Goal: Task Accomplishment & Management: Complete application form

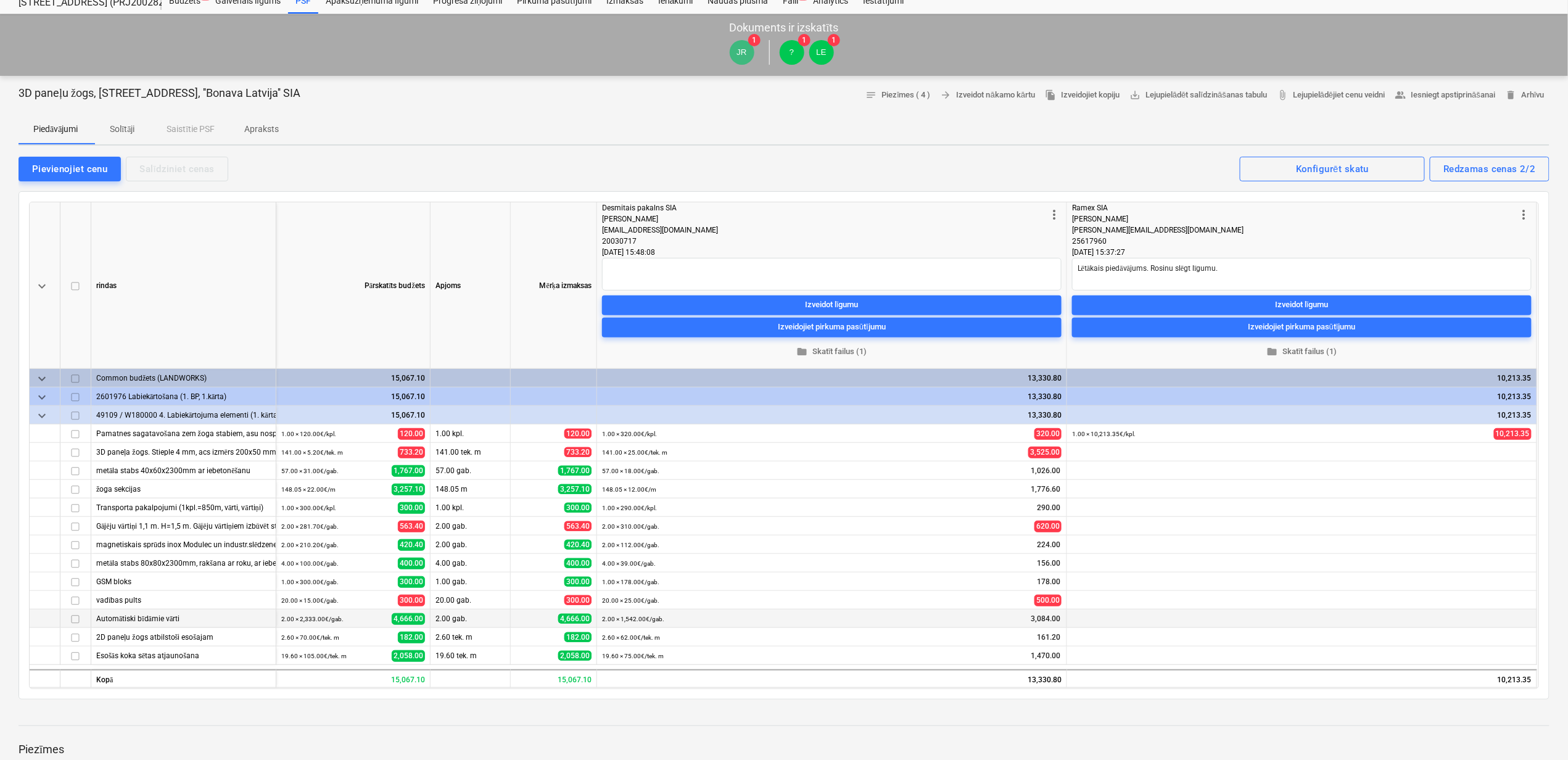
scroll to position [82, 0]
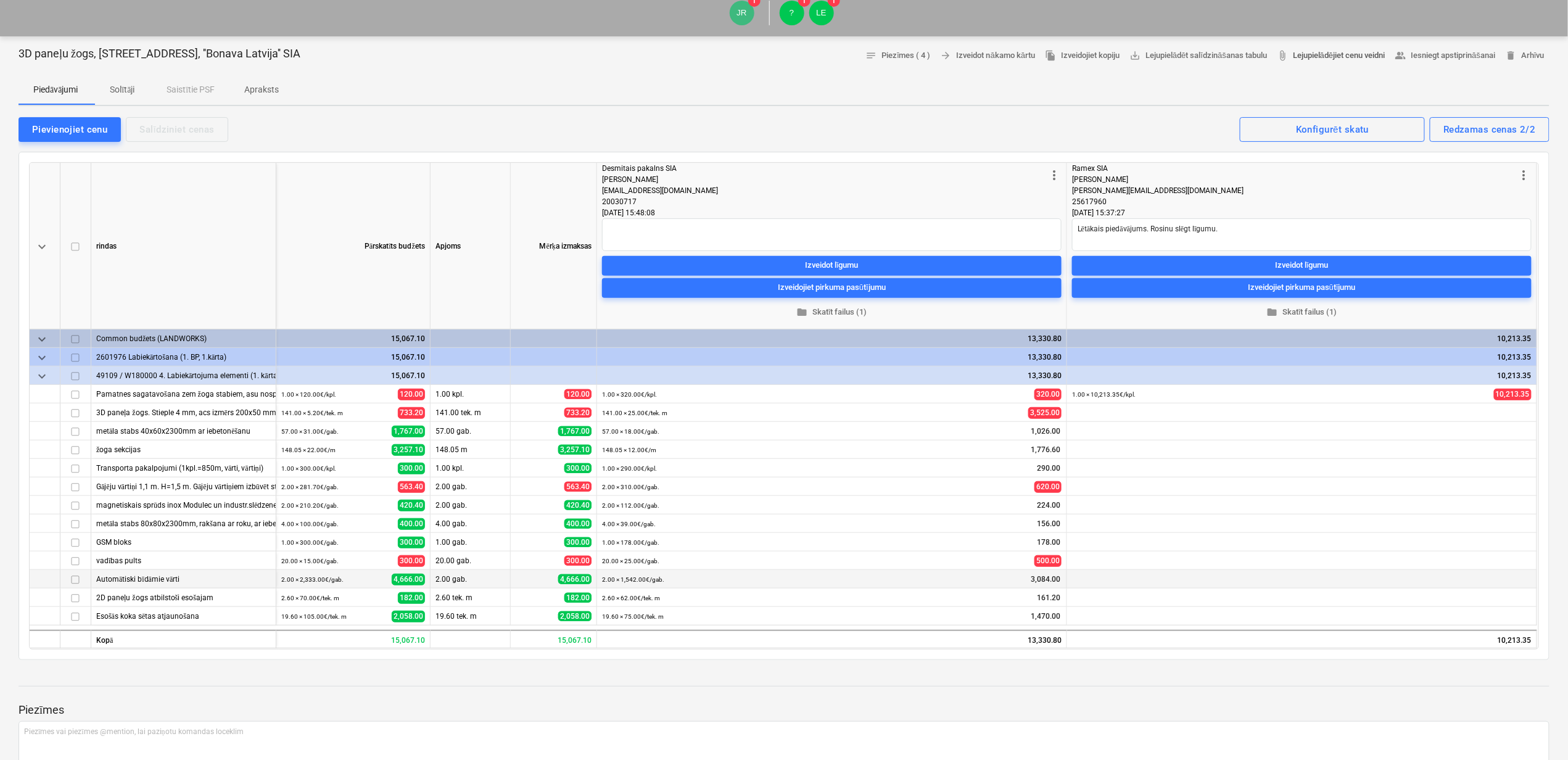
click at [1340, 55] on span "attach_file Lejupielādējiet cenu veidni" at bounding box center [1330, 55] width 108 height 14
drag, startPoint x: 1107, startPoint y: 203, endPoint x: 1072, endPoint y: 203, distance: 35.0
click at [1072, 203] on div "more_vert Ramex SIA [PERSON_NAME] [PERSON_NAME][EMAIL_ADDRESS][DOMAIN_NAME] 256…" at bounding box center [1302, 246] width 470 height 166
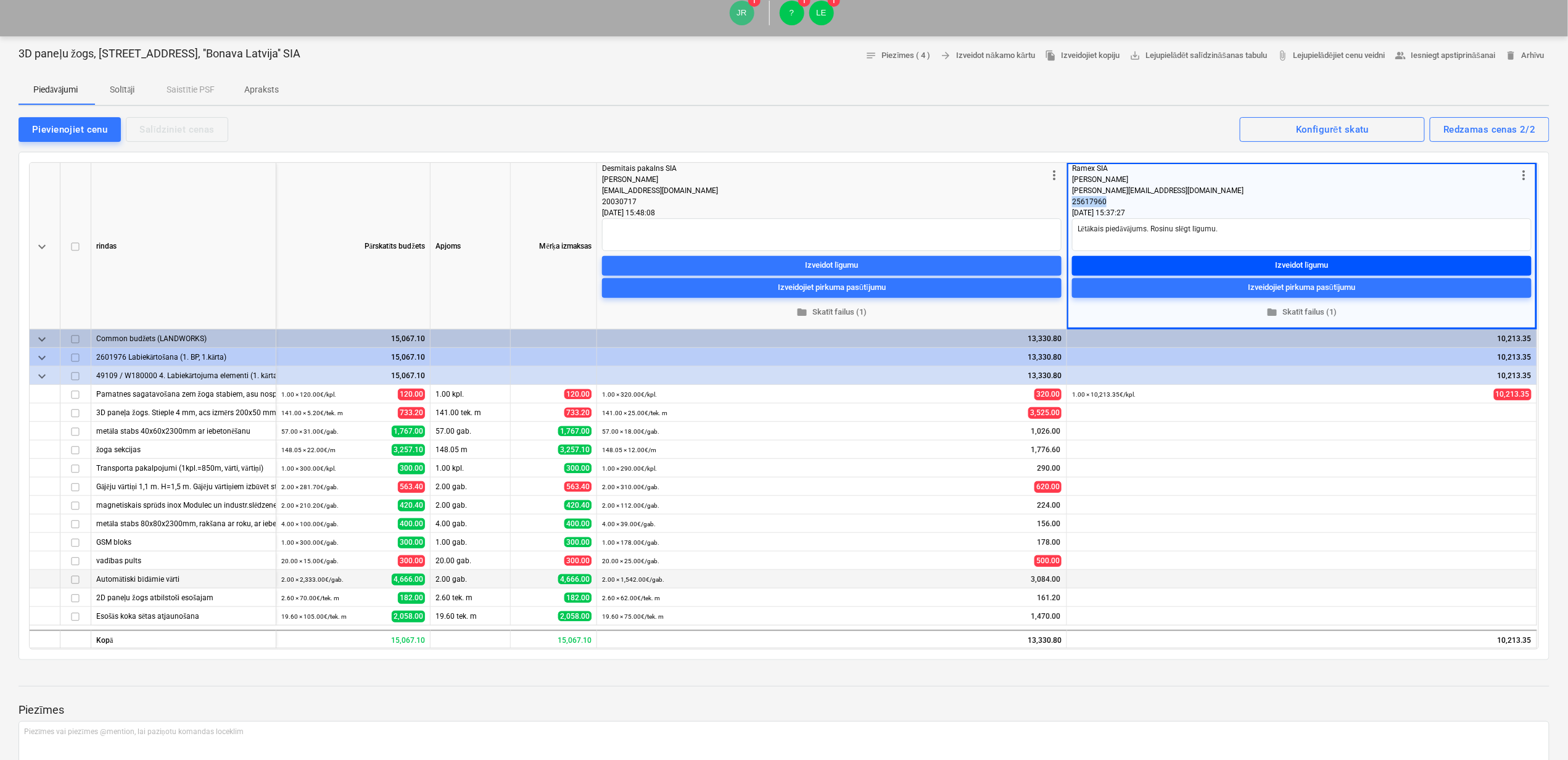
copy div "25617960"
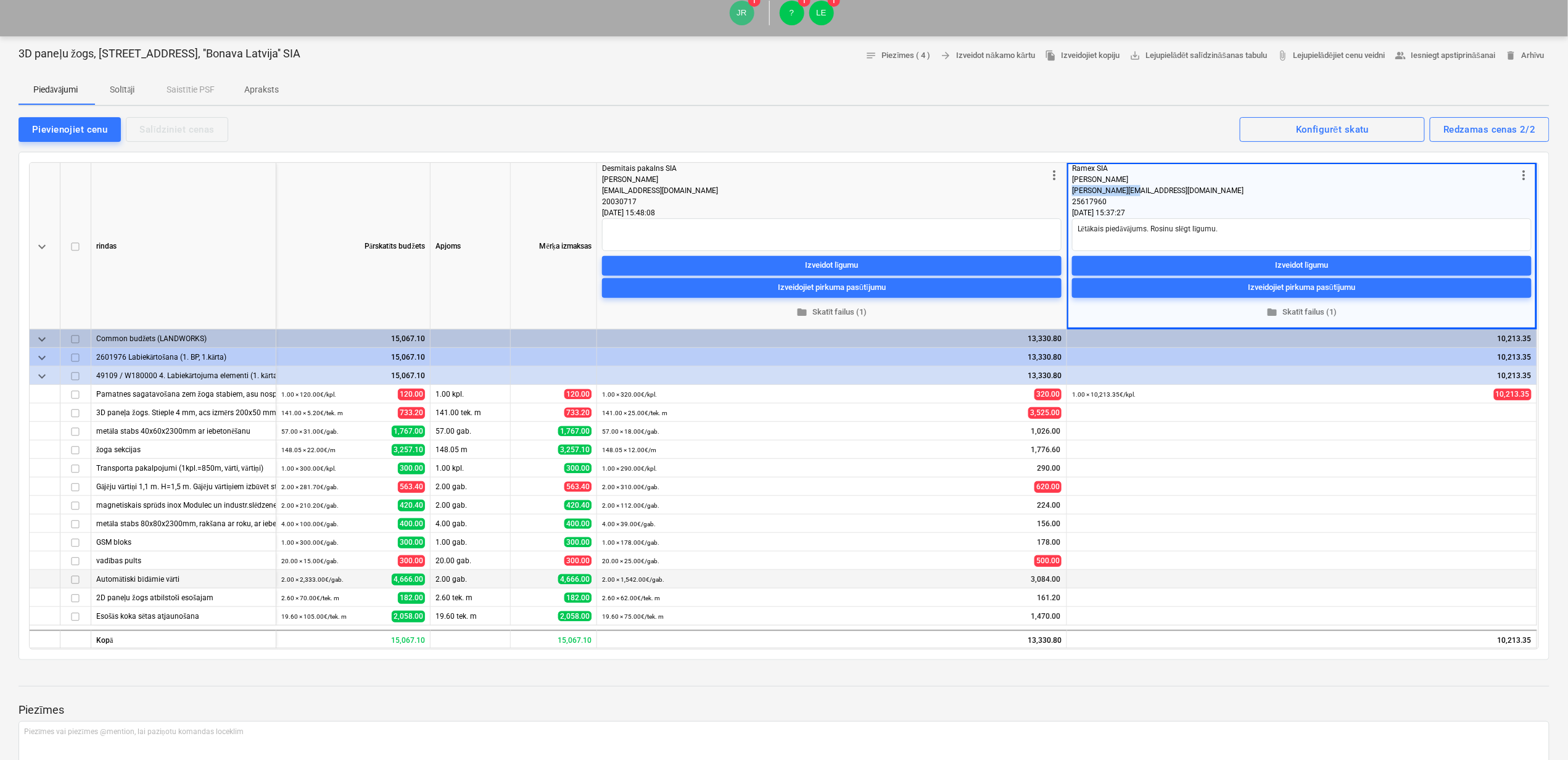
drag, startPoint x: 1130, startPoint y: 188, endPoint x: 1071, endPoint y: 188, distance: 59.0
click at [1071, 188] on div "more_vert Ramex SIA [PERSON_NAME] [PERSON_NAME][EMAIL_ADDRESS][DOMAIN_NAME] 256…" at bounding box center [1302, 246] width 470 height 166
copy span "[PERSON_NAME][EMAIL_ADDRESS][DOMAIN_NAME]"
click at [1244, 194] on div "[PERSON_NAME][EMAIL_ADDRESS][DOMAIN_NAME]" at bounding box center [1294, 190] width 445 height 11
click at [1300, 310] on span "folder Skatīt failus (1)" at bounding box center [1301, 312] width 450 height 14
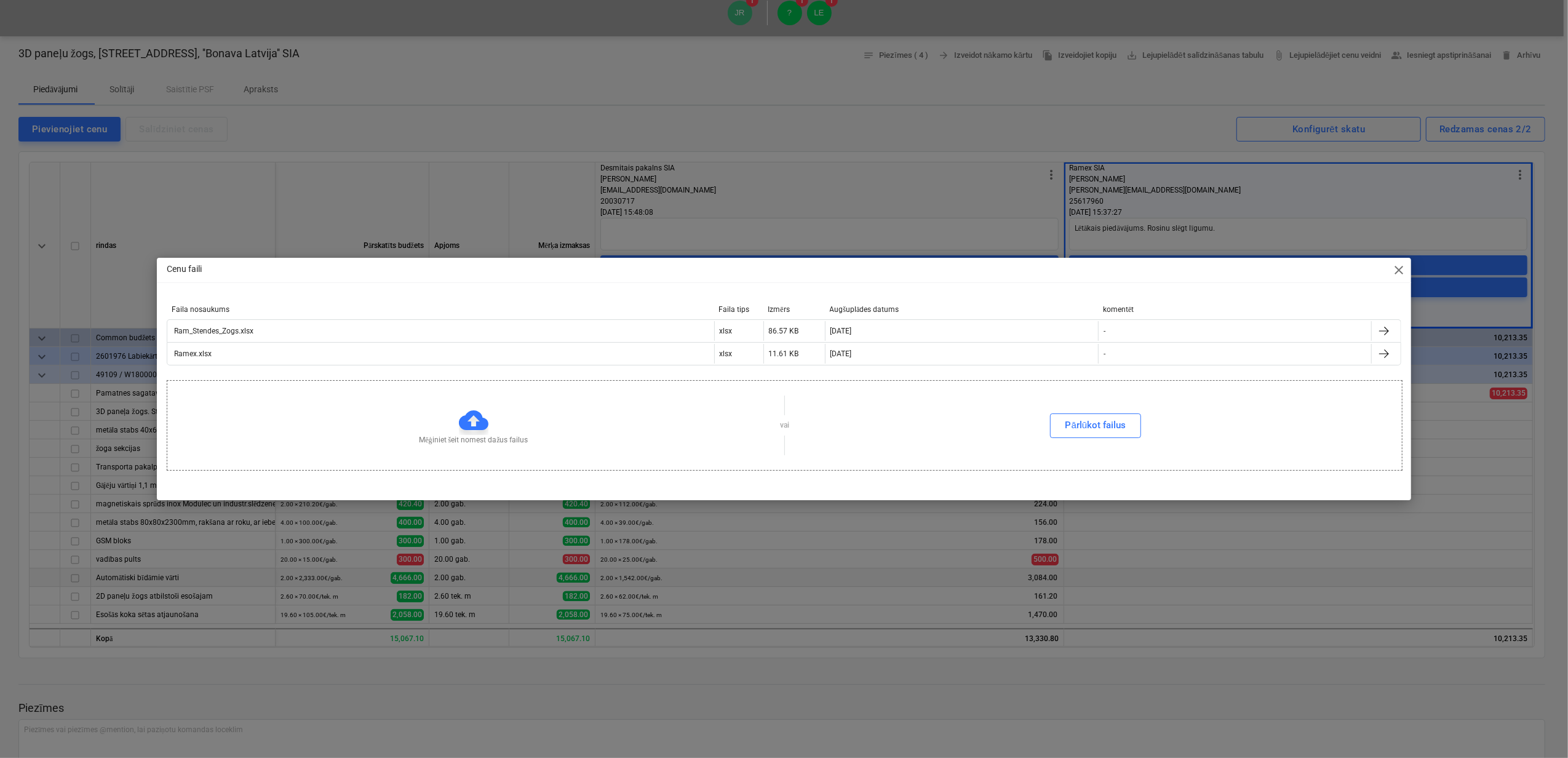
click at [1399, 271] on span "close" at bounding box center [1399, 270] width 15 height 15
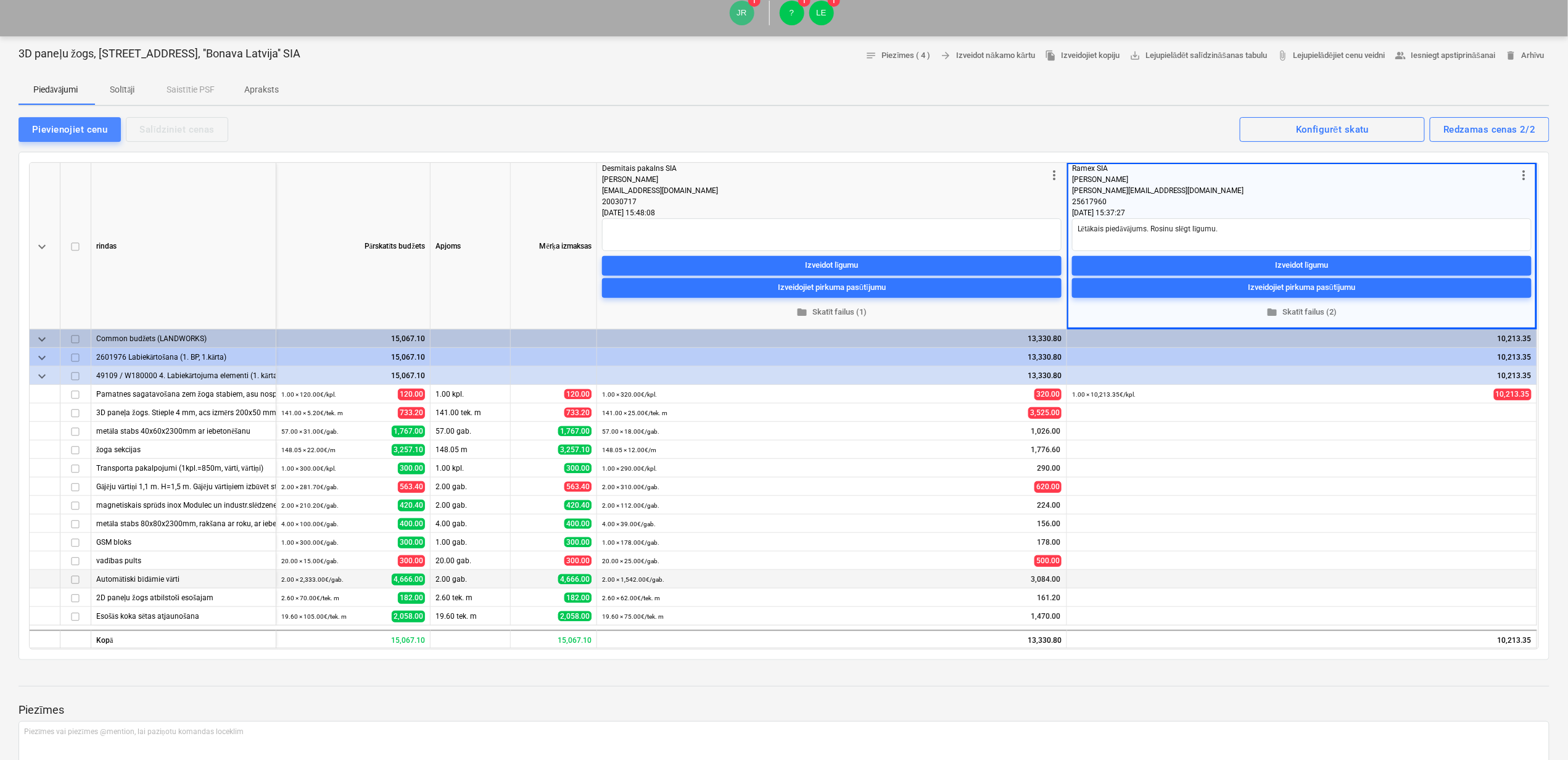
click at [57, 131] on div "Pievienojiet cenu" at bounding box center [69, 129] width 75 height 16
type textarea "x"
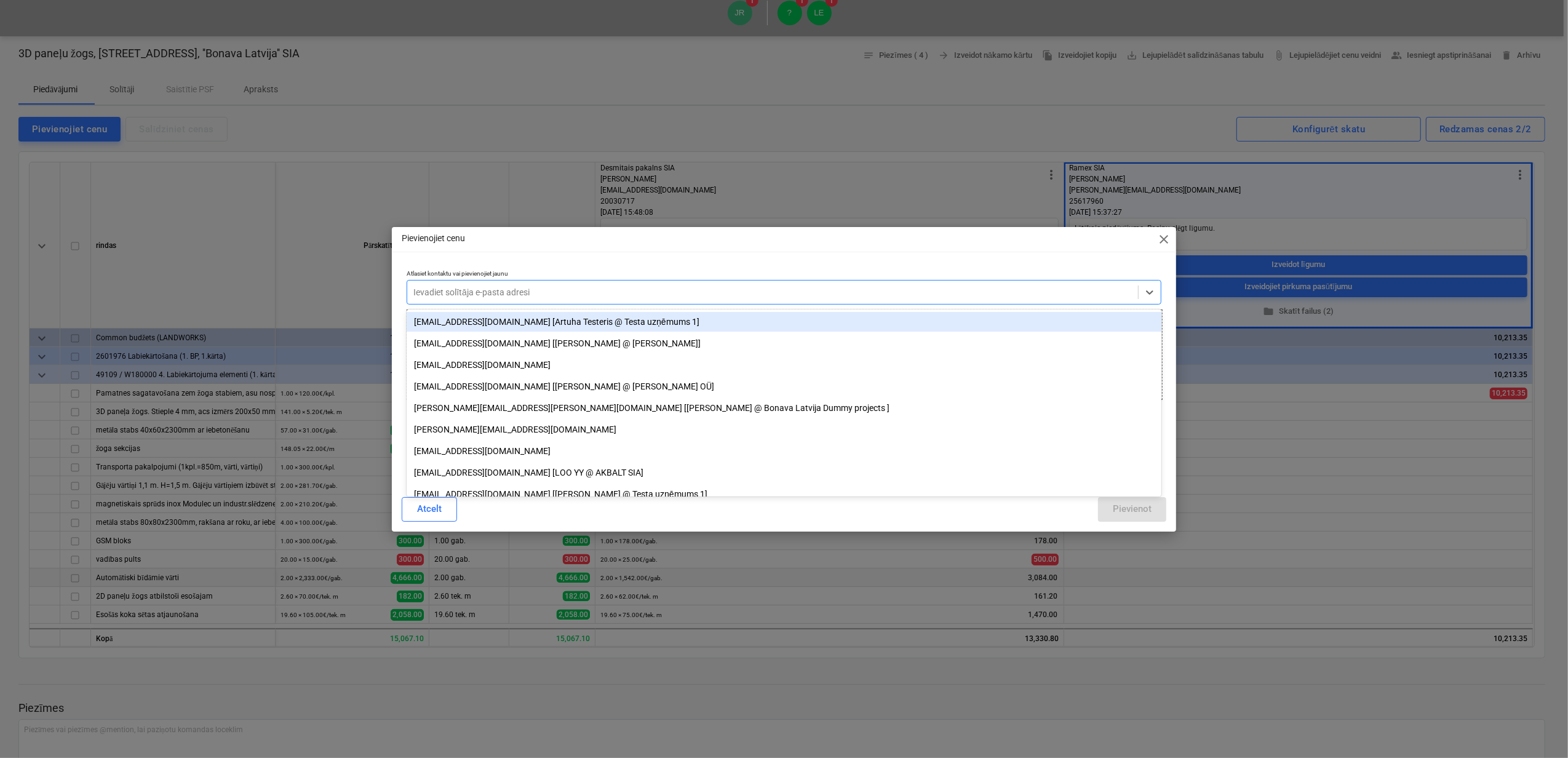
click at [468, 292] on div at bounding box center [773, 292] width 718 height 12
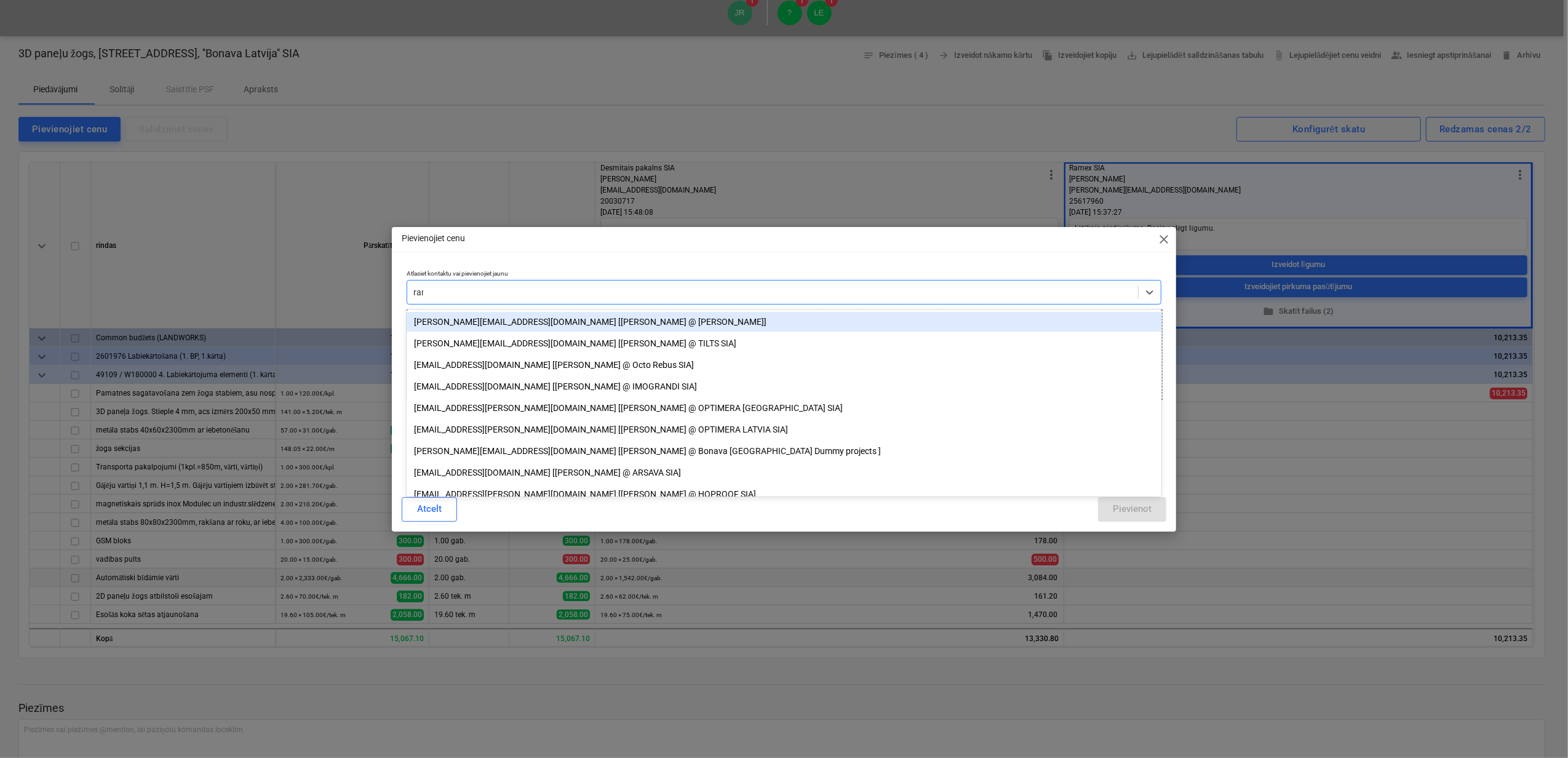
type input "rame"
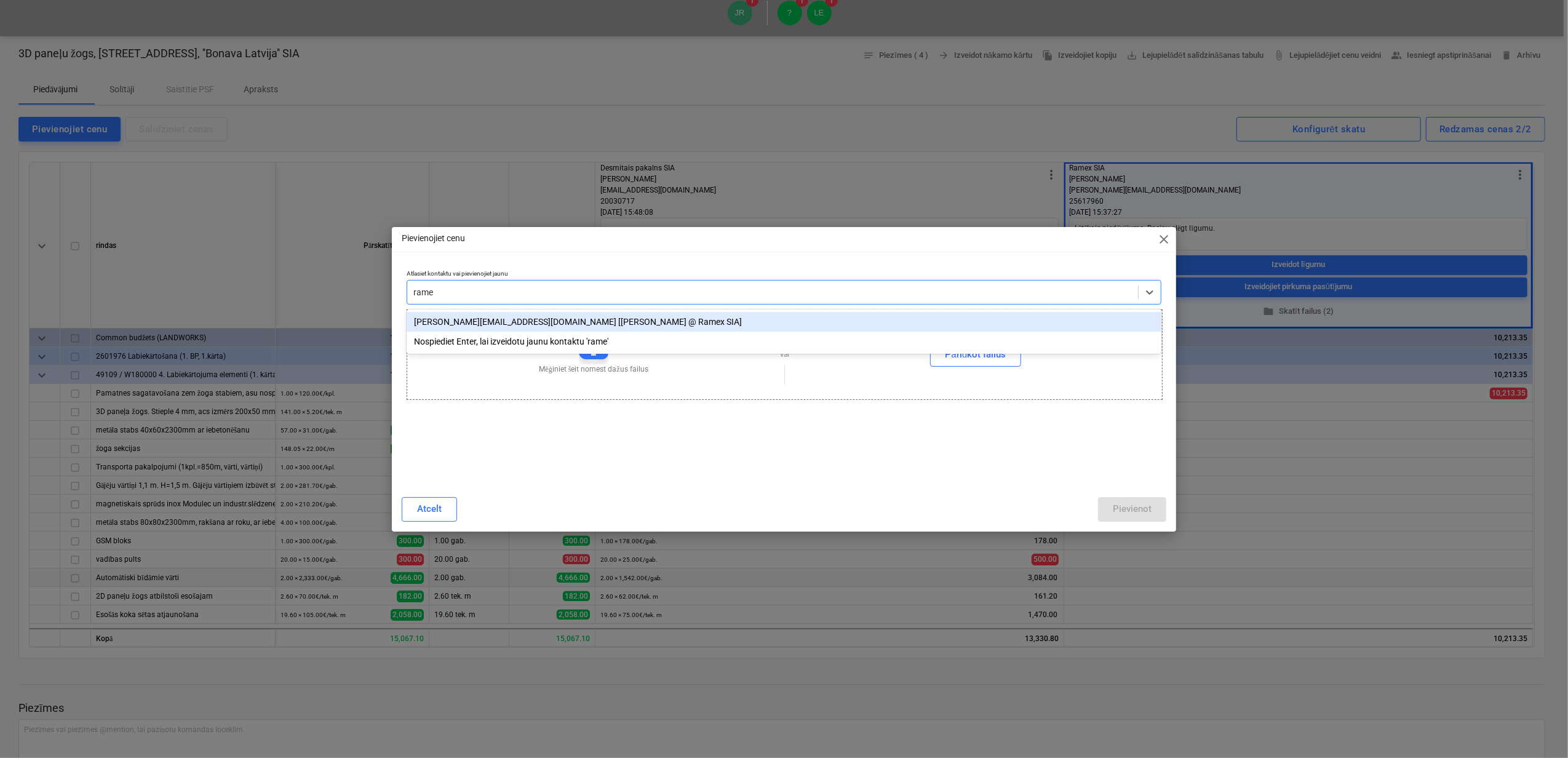
click at [537, 326] on div "[PERSON_NAME][EMAIL_ADDRESS][DOMAIN_NAME] [[PERSON_NAME] @ Ramex SIA]" at bounding box center [784, 321] width 755 height 19
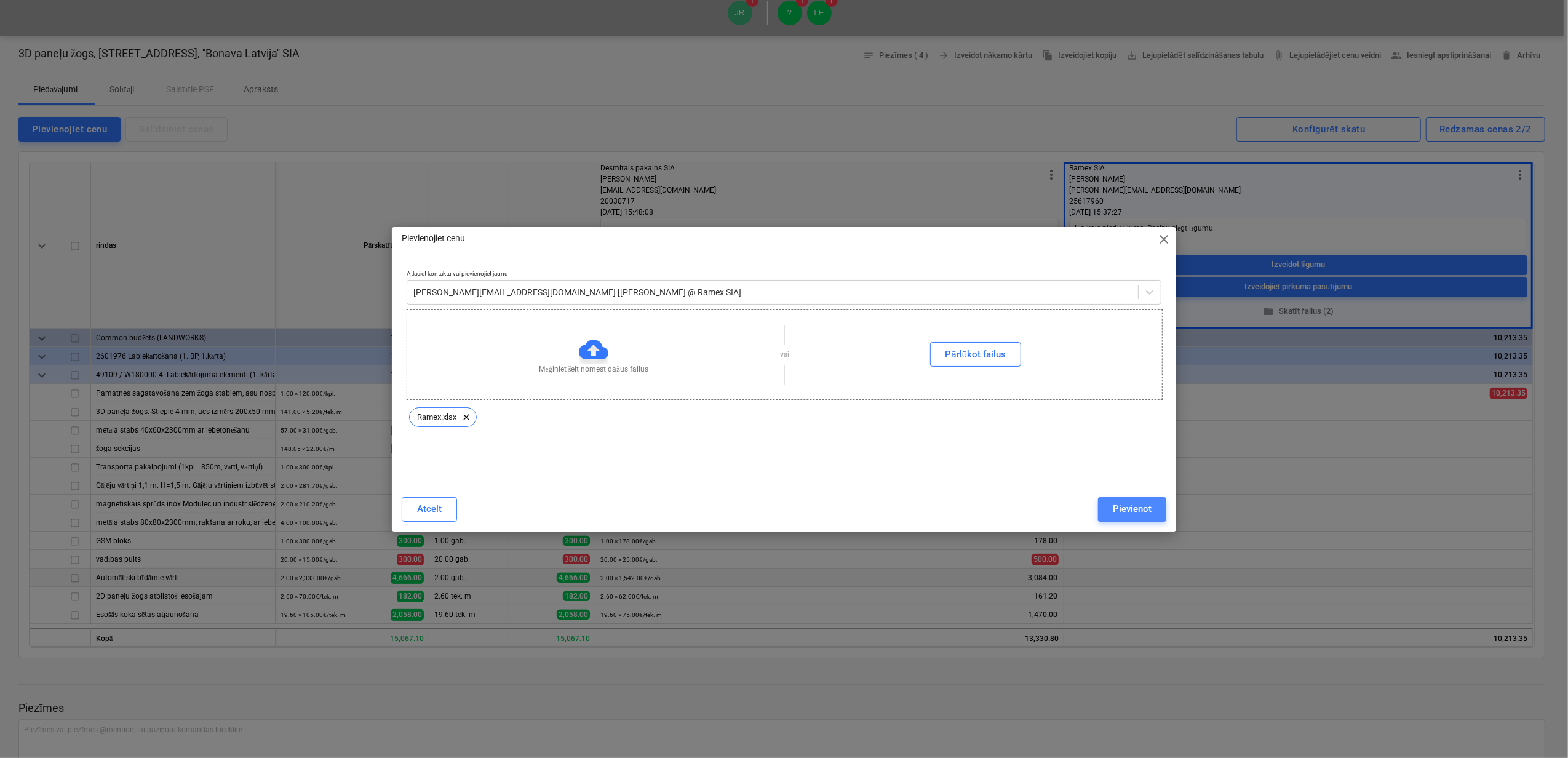
click at [1139, 513] on div "Pievienot" at bounding box center [1132, 509] width 39 height 16
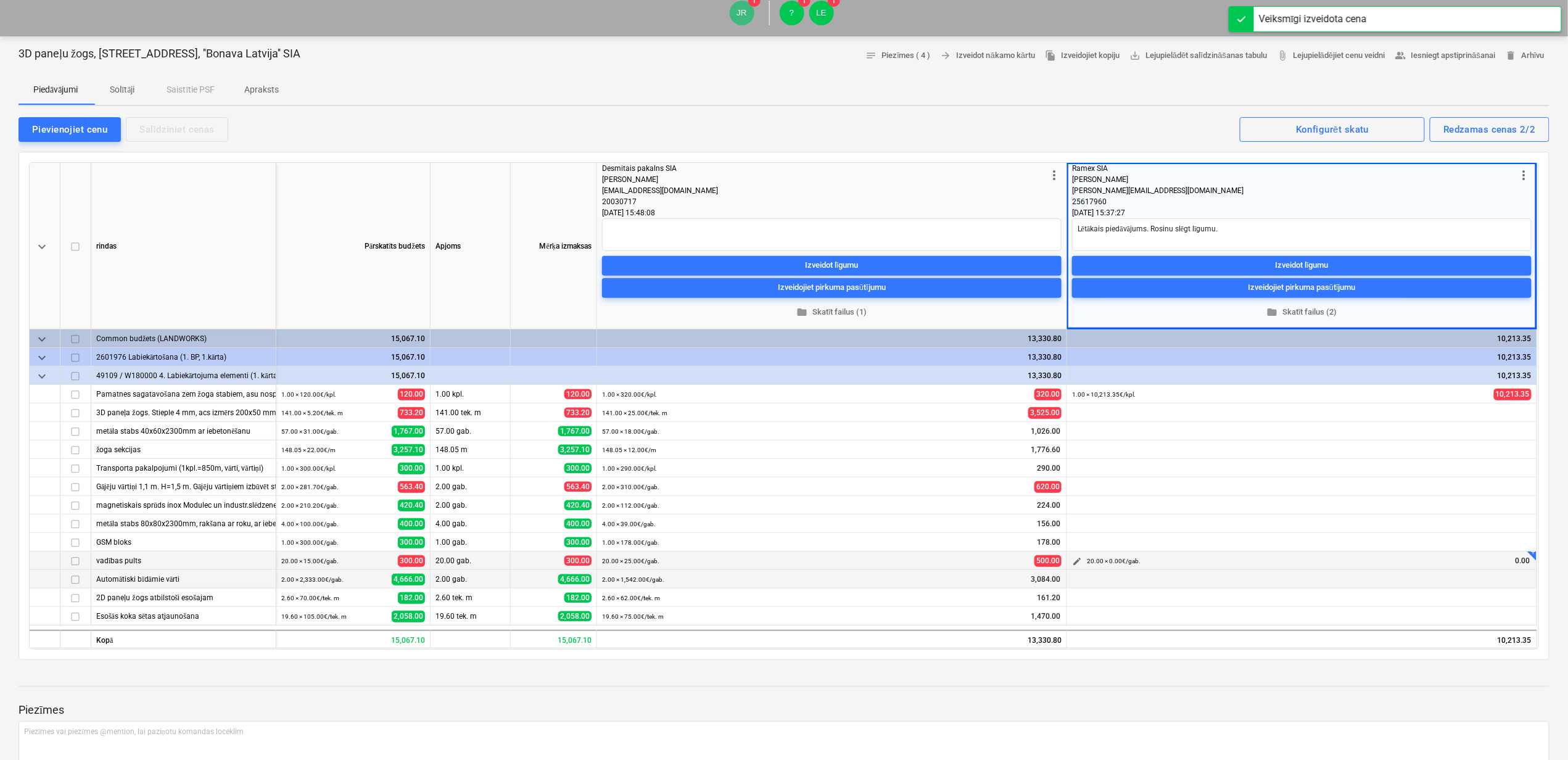
type textarea "x"
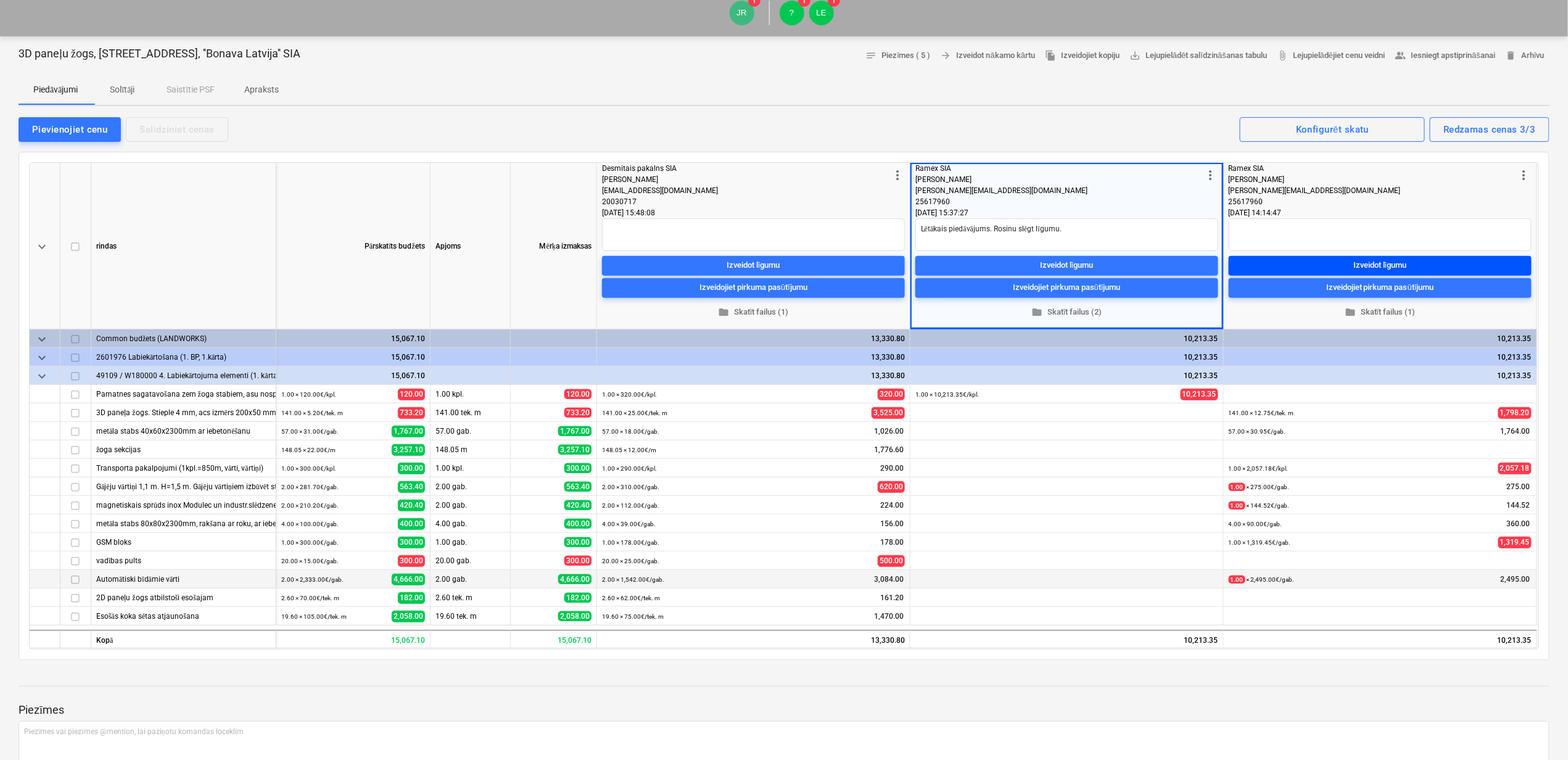
click at [1332, 259] on span "Izveidot līgumu" at bounding box center [1380, 266] width 293 height 14
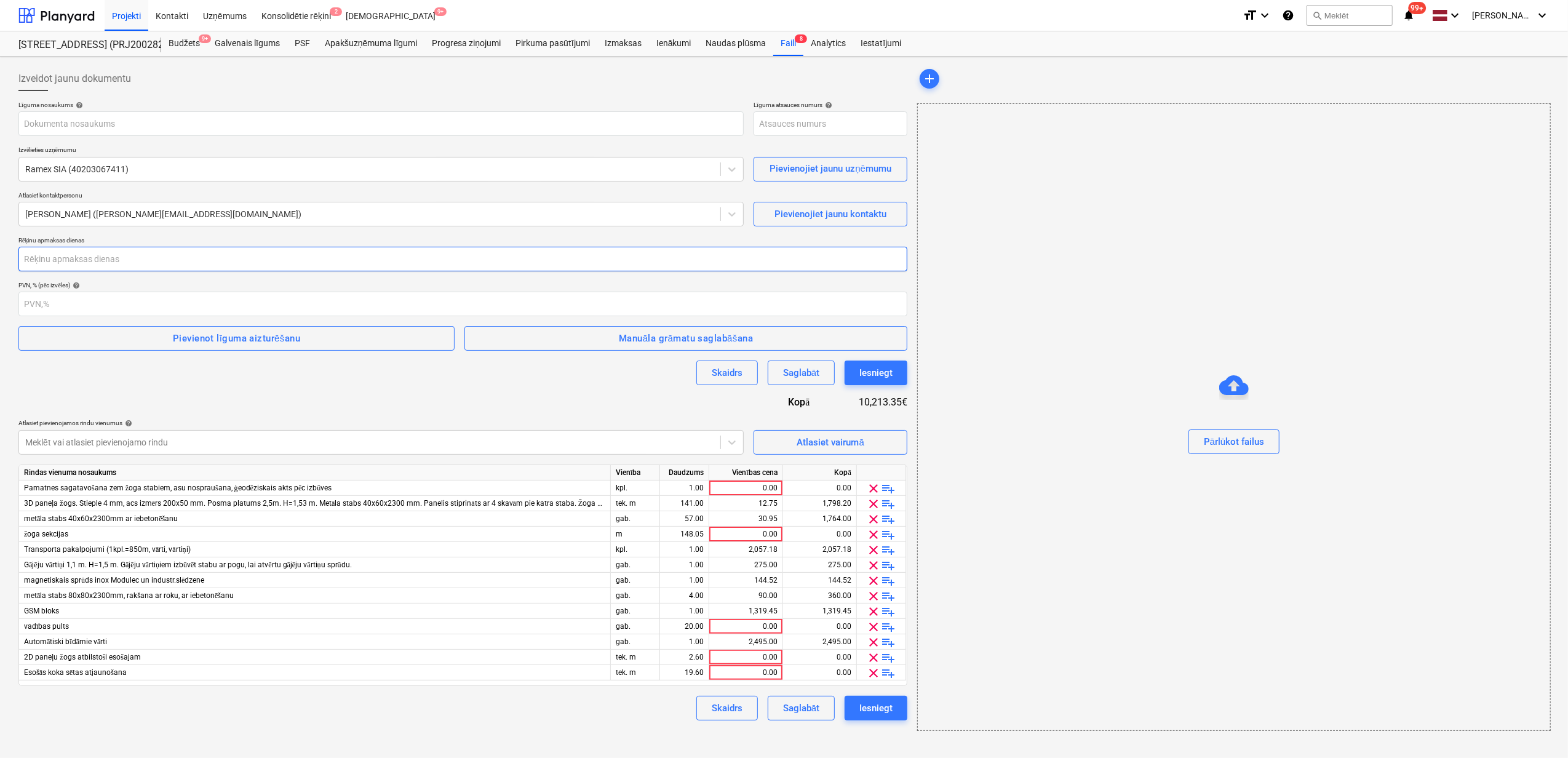
type input "PRJ2002826-SO-057"
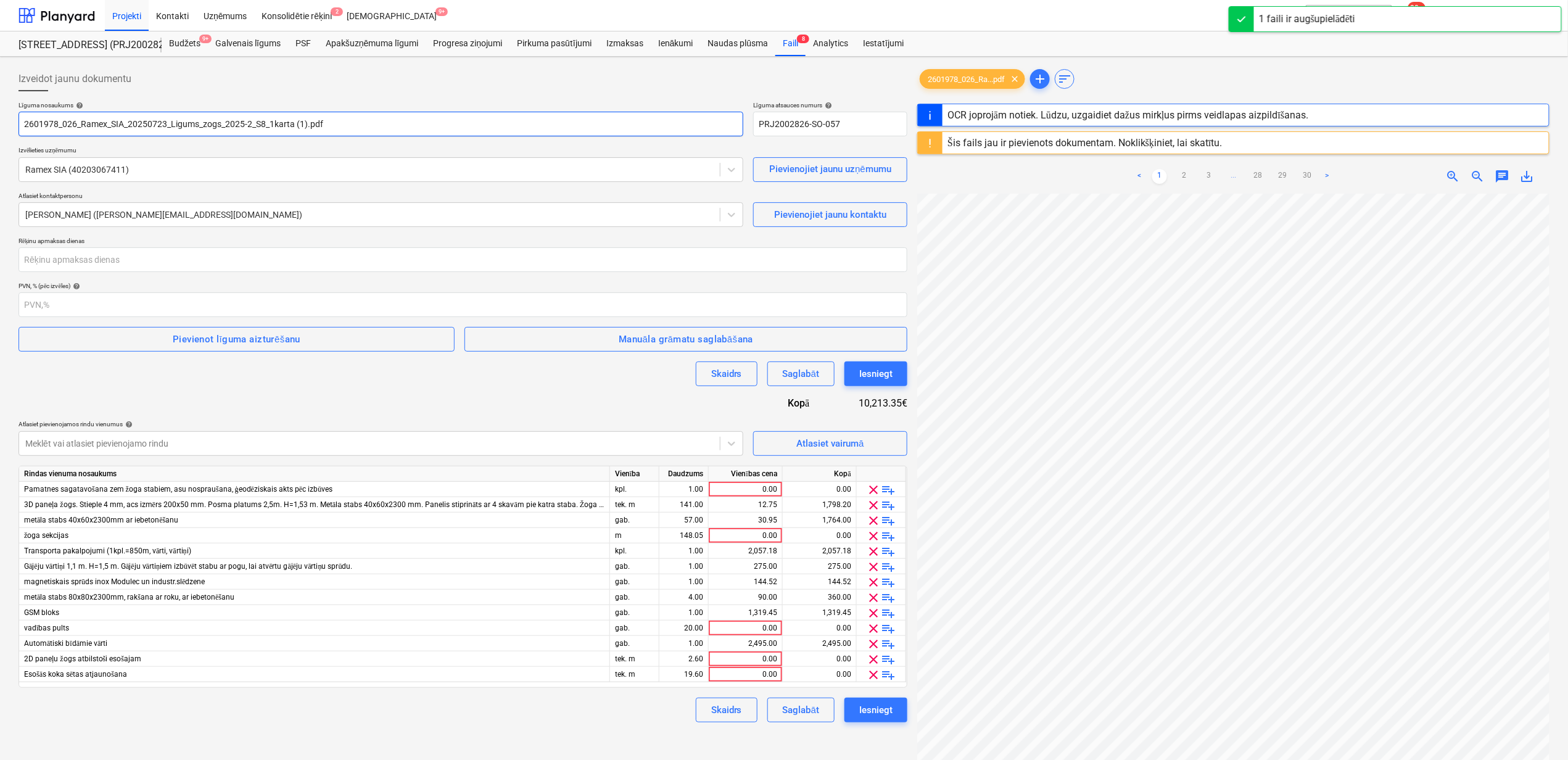
click at [305, 123] on input "2601978_026_Ramex_SIA_20250723_Ligums_zogs_2025-2_S8_1karta (1).pdf" at bounding box center [380, 124] width 725 height 25
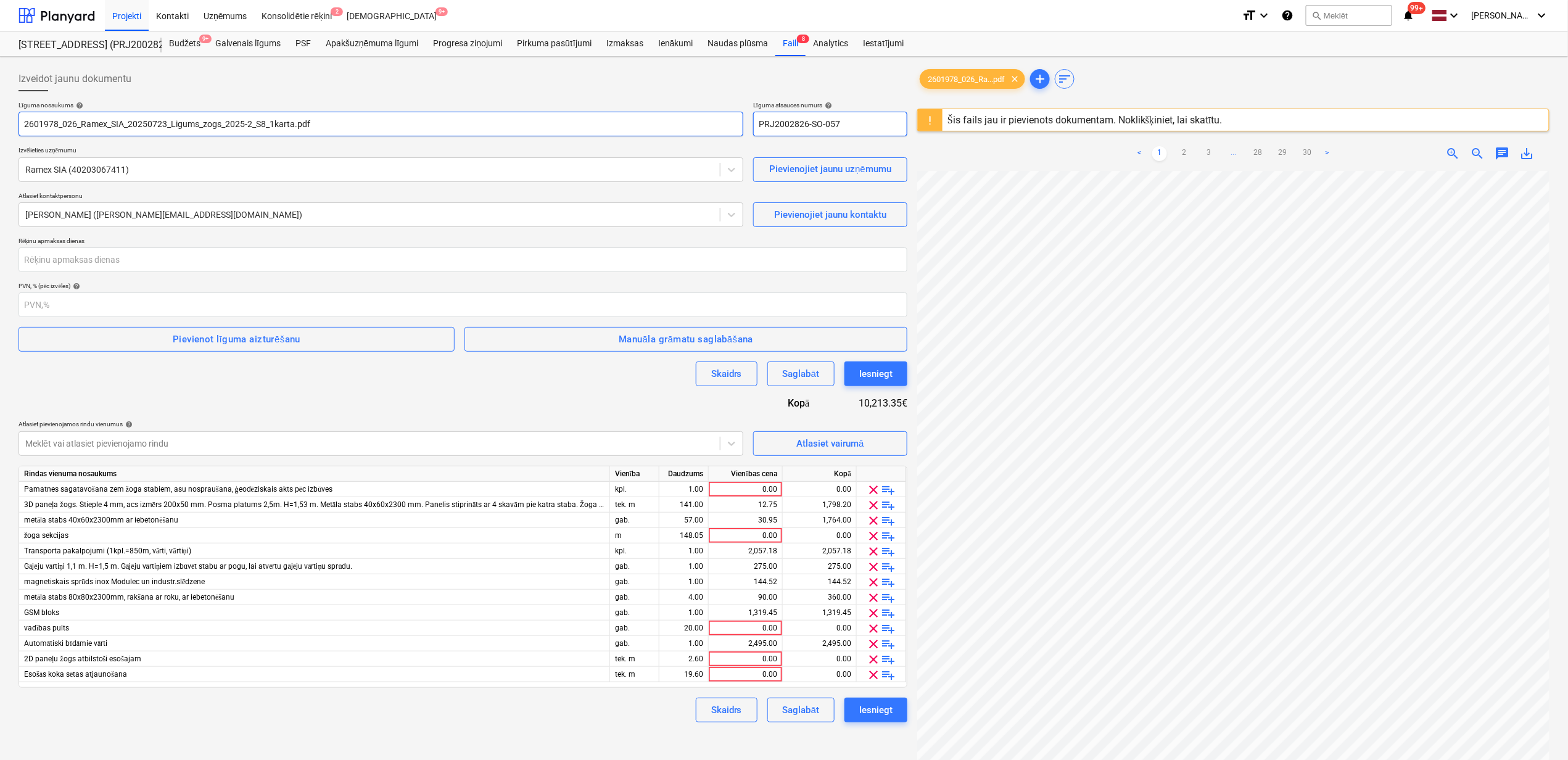
type input "2601978_026_Ramex_SIA_20250723_Ligums_zogs_2025-2_S8_1karta.pdf"
drag, startPoint x: 858, startPoint y: 124, endPoint x: 733, endPoint y: 139, distance: 125.9
click at [733, 139] on div "Līguma nosaukums help 2601978_026_Ramex_SIA_20250723_Ligums_zogs_2025-2_S8_1kar…" at bounding box center [463, 411] width 889 height 621
type input "2601978/026"
click at [125, 267] on input "number" at bounding box center [463, 260] width 889 height 25
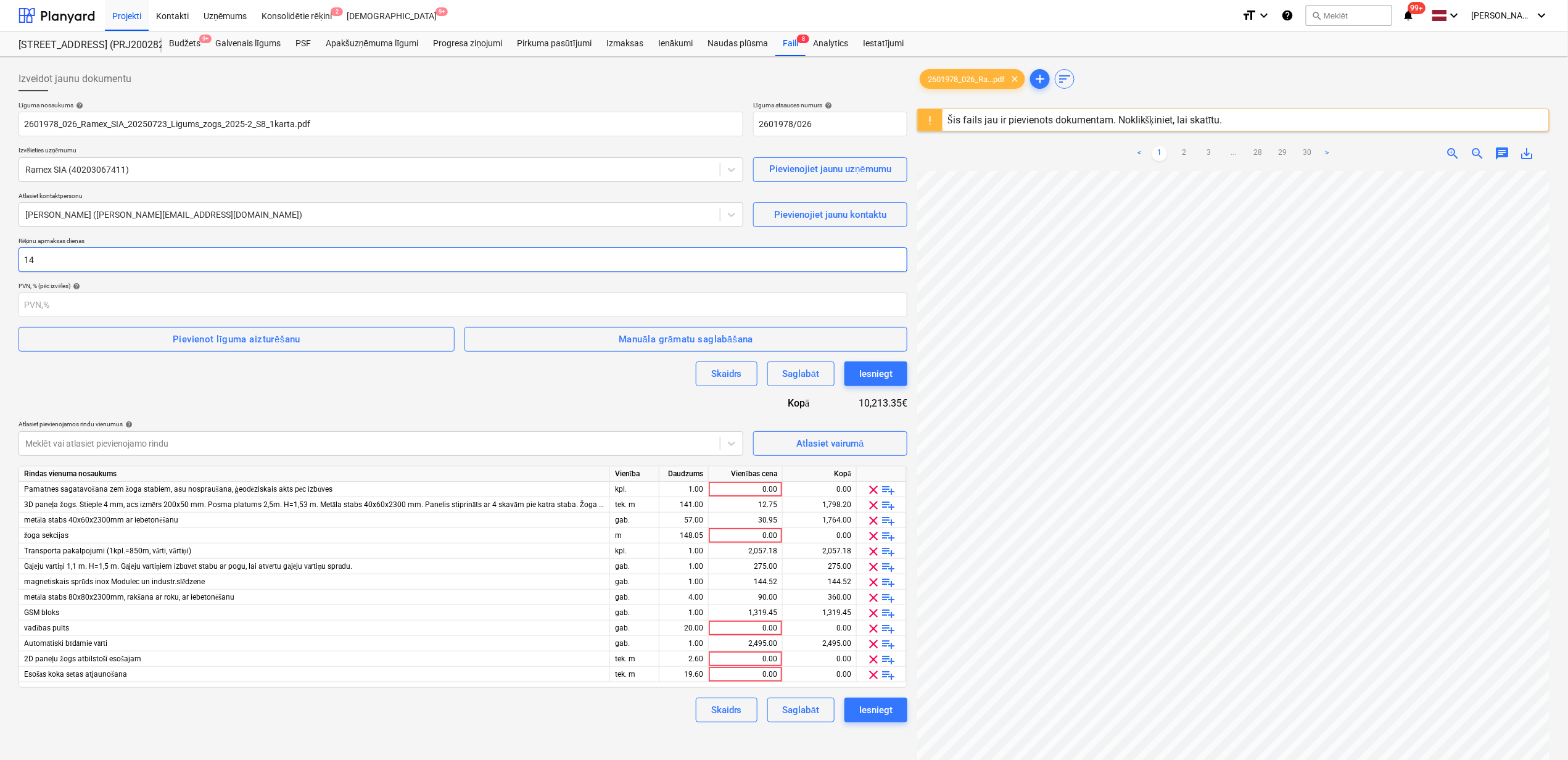
type input "14"
click at [230, 339] on div "Pievienot līguma aizturēšanu" at bounding box center [236, 339] width 128 height 16
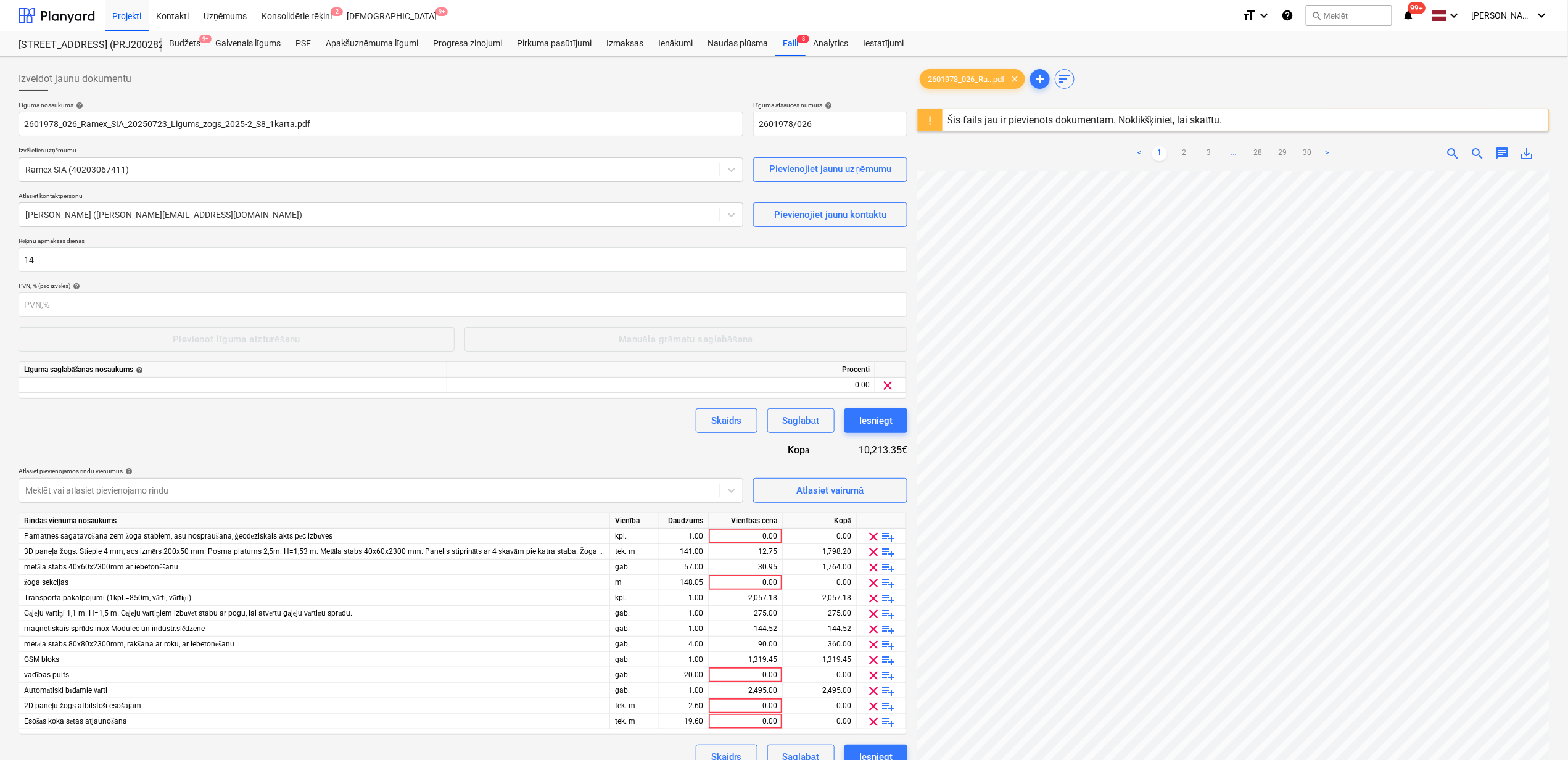
drag, startPoint x: 94, startPoint y: 393, endPoint x: 75, endPoint y: 399, distance: 19.9
click at [94, 391] on div at bounding box center [233, 386] width 428 height 16
type input "Darbu izpildes garantijas summas ieturājums"
click at [233, 445] on div "Līguma nosaukums help 2601978_026_Ramex_SIA_20250723_Ligums_zogs_2025-2_S8_1kar…" at bounding box center [463, 435] width 889 height 668
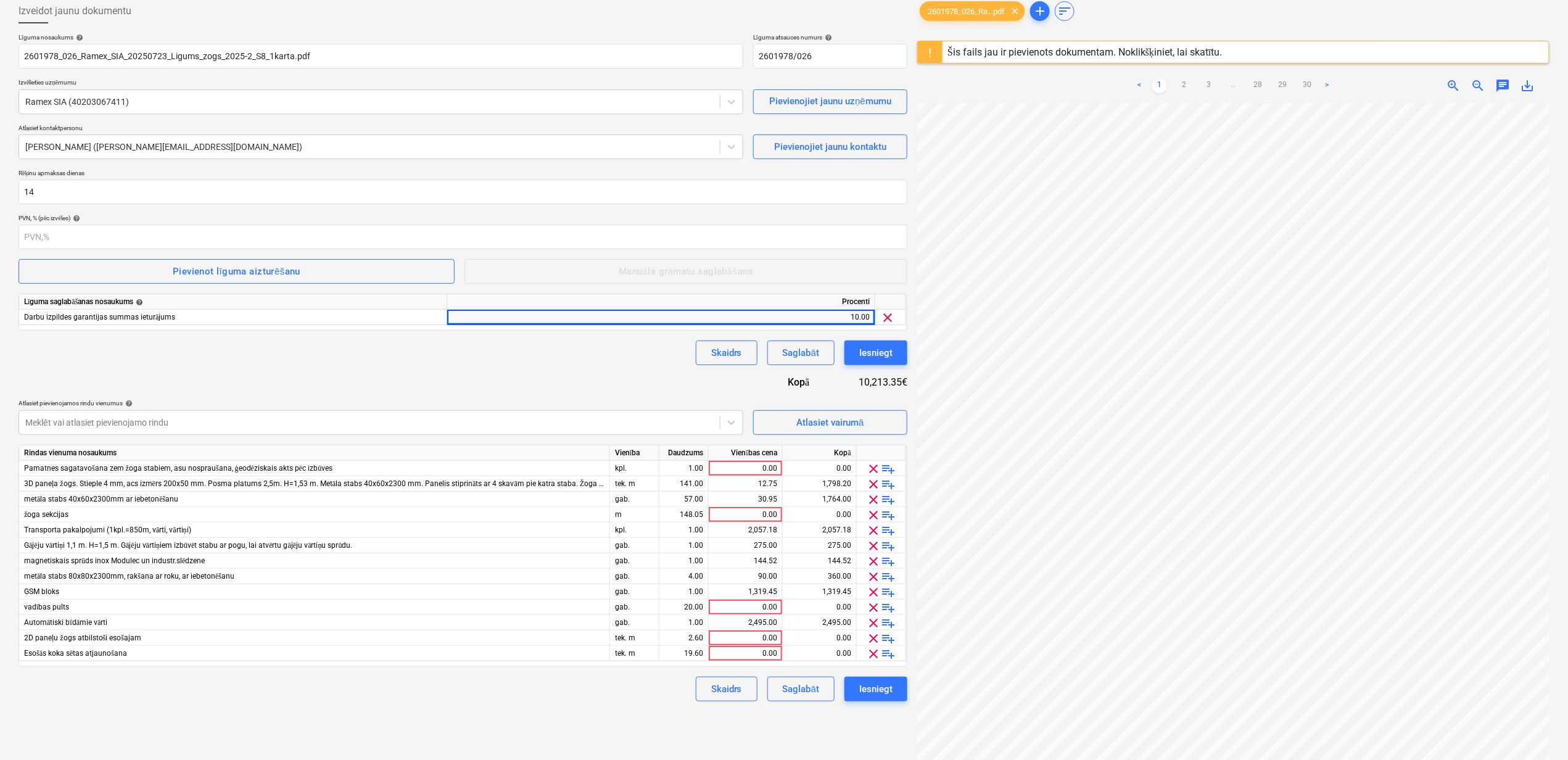
scroll to position [147, 0]
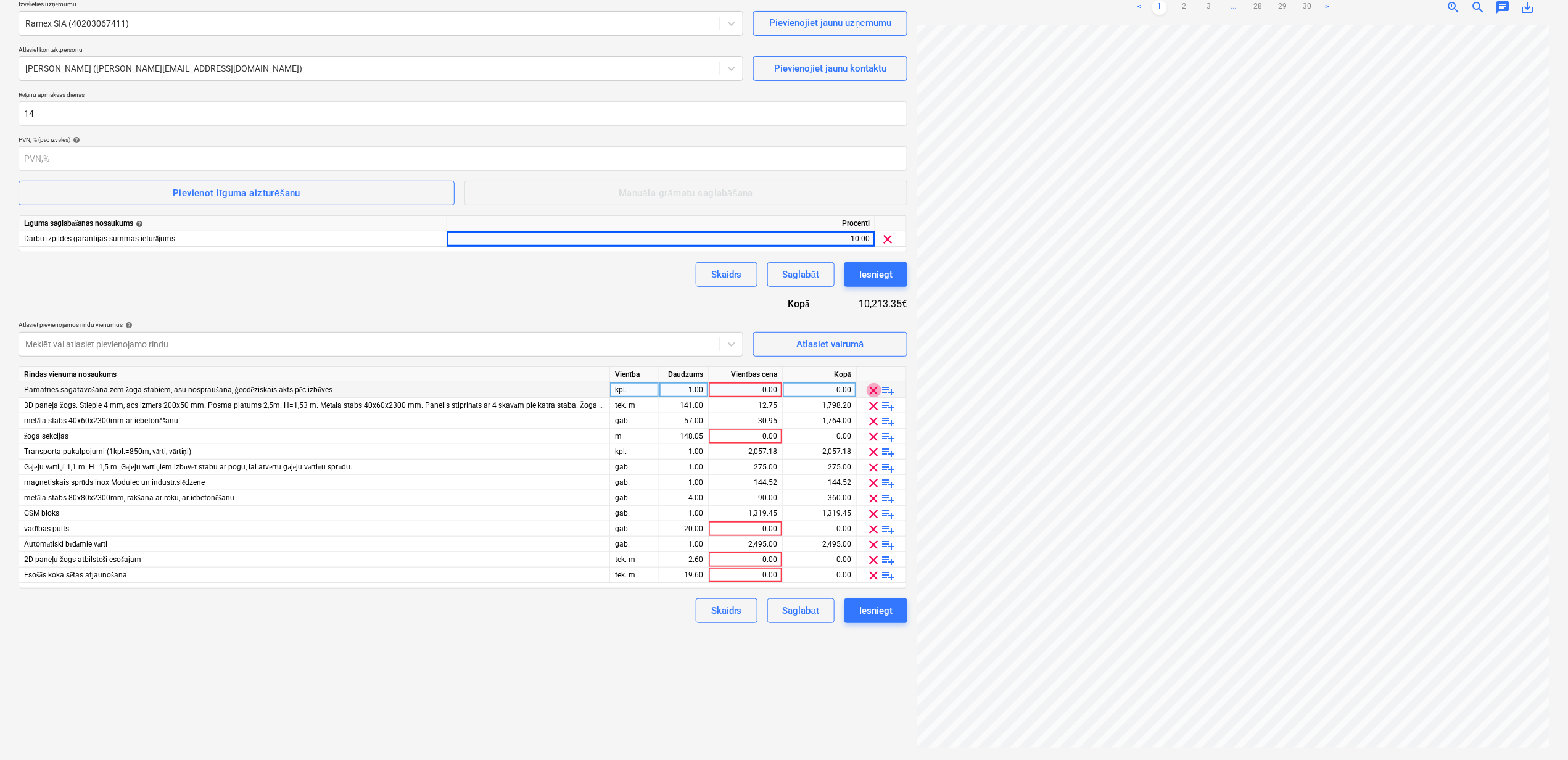
click at [876, 386] on span "clear" at bounding box center [873, 390] width 15 height 15
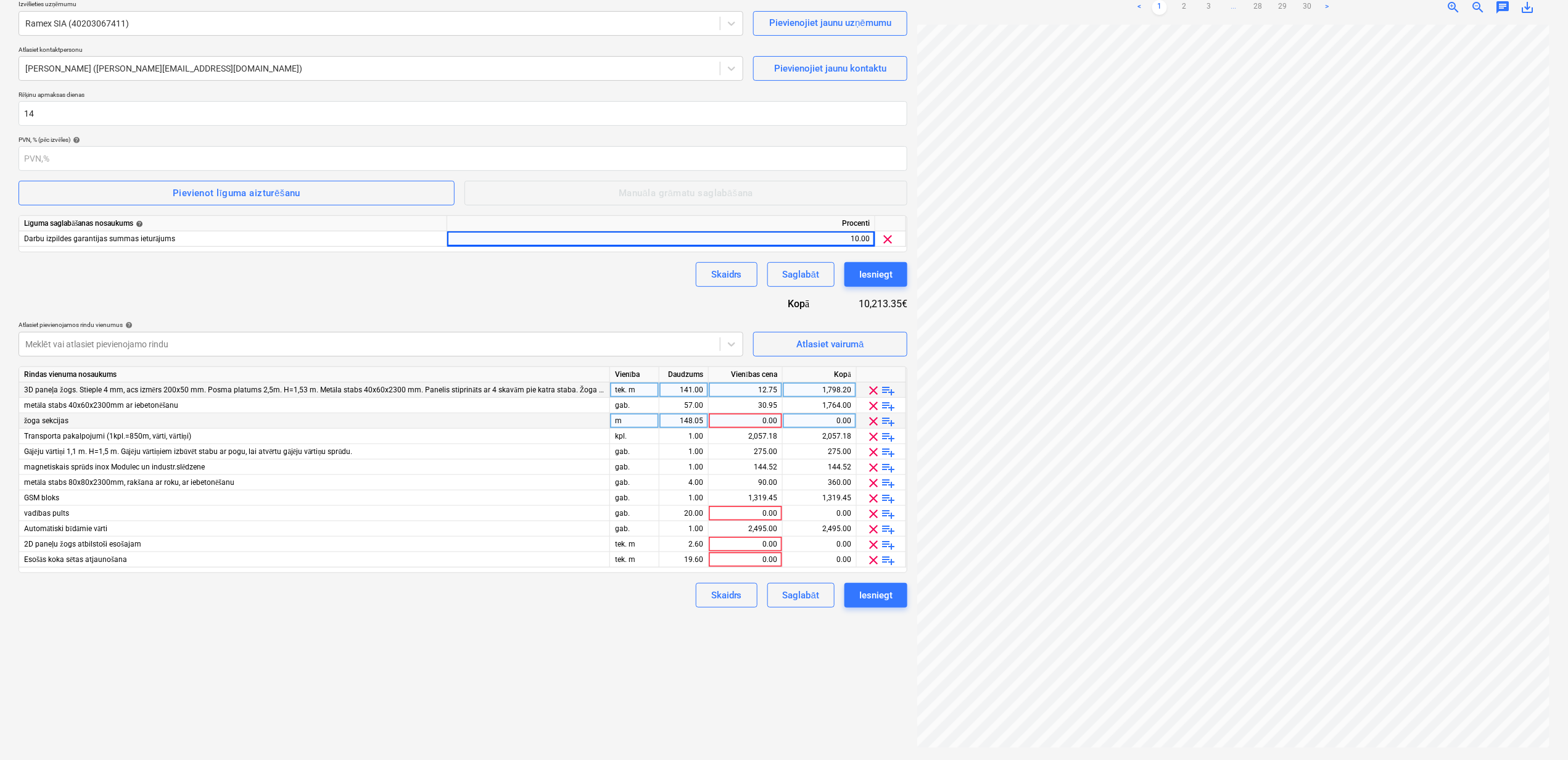
click at [874, 417] on span "clear" at bounding box center [873, 421] width 15 height 15
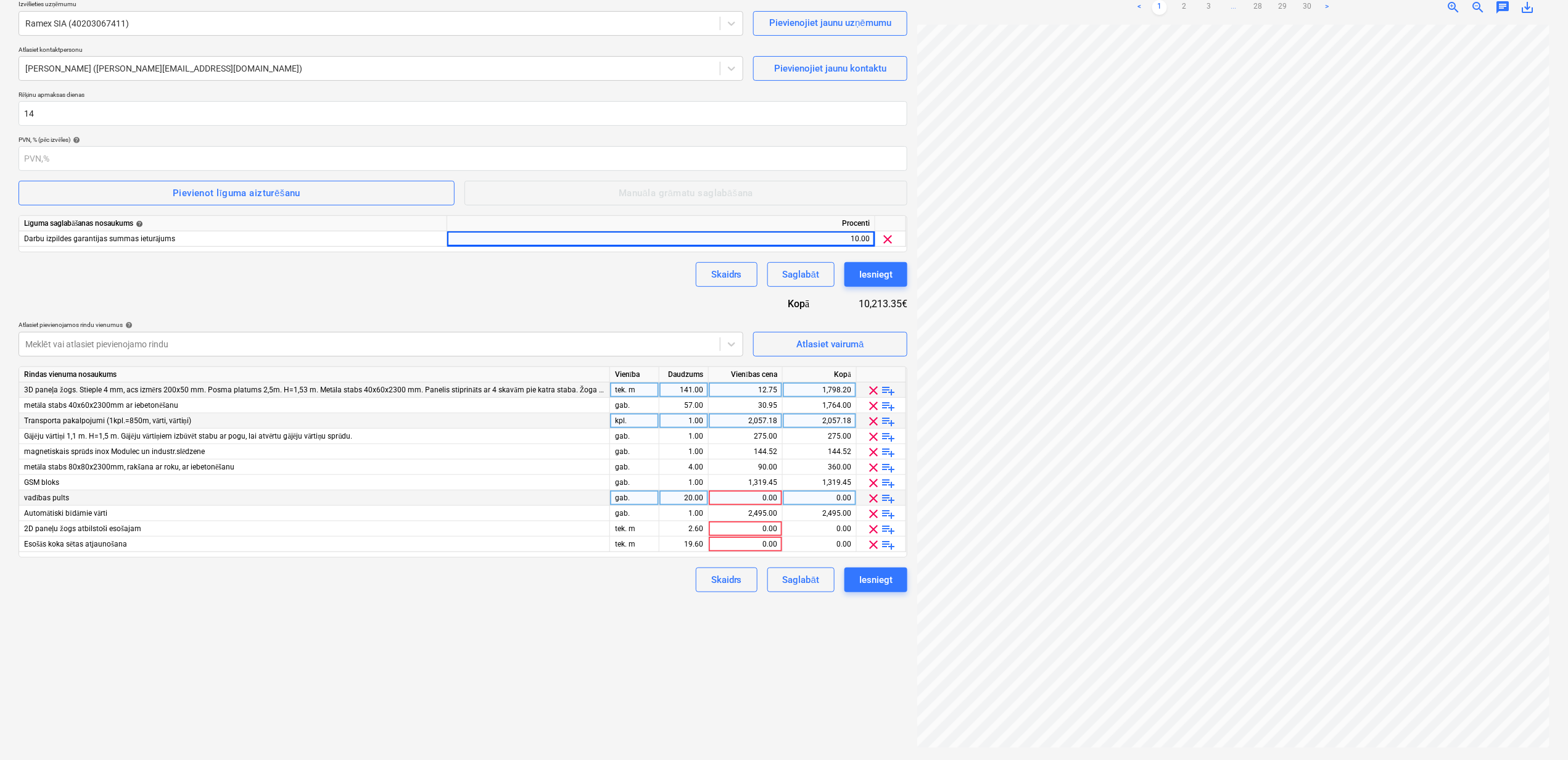
click at [872, 493] on span "clear" at bounding box center [873, 498] width 15 height 15
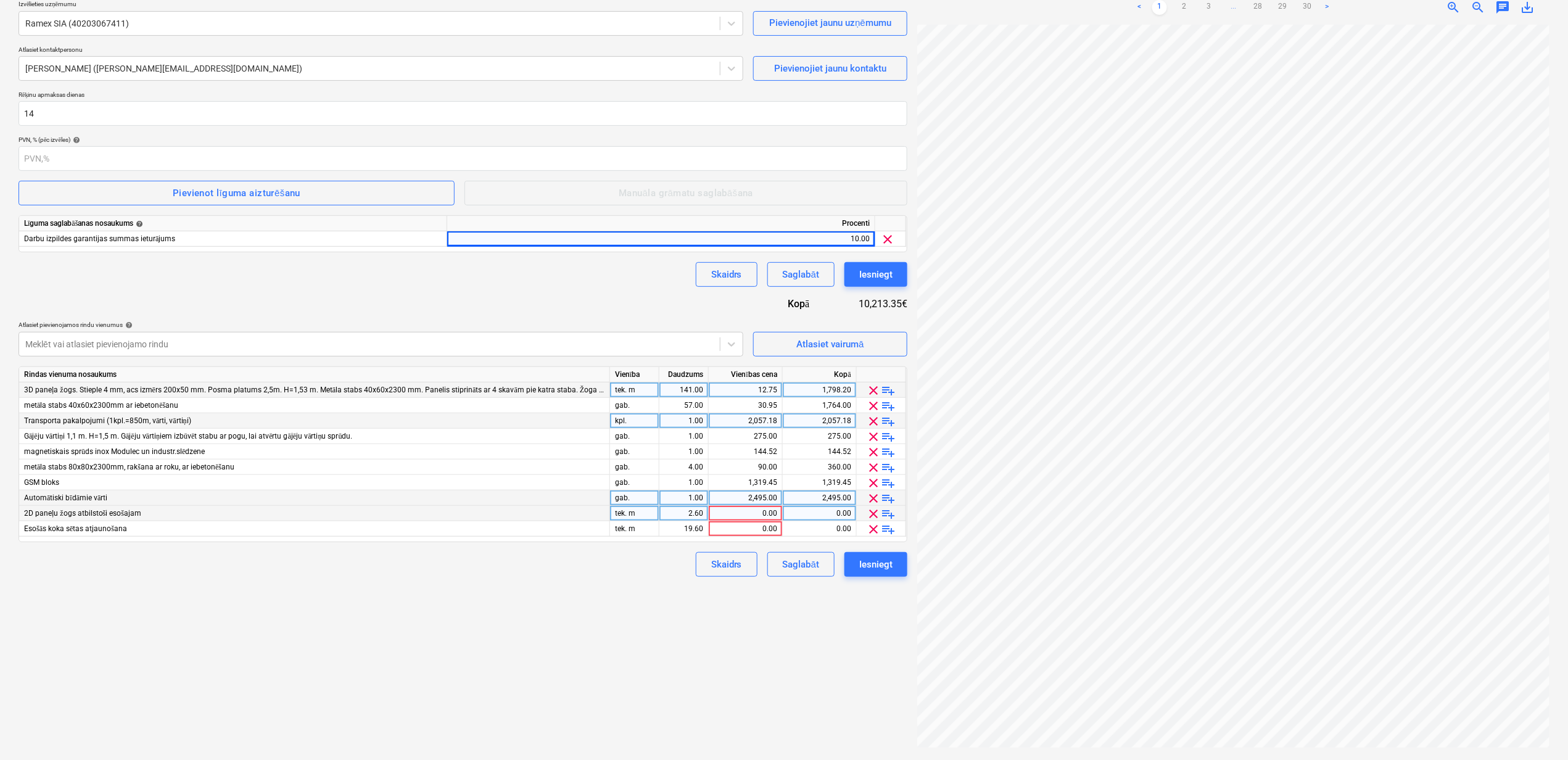
click at [874, 514] on span "clear" at bounding box center [873, 513] width 15 height 15
click at [873, 512] on span "clear" at bounding box center [873, 513] width 15 height 15
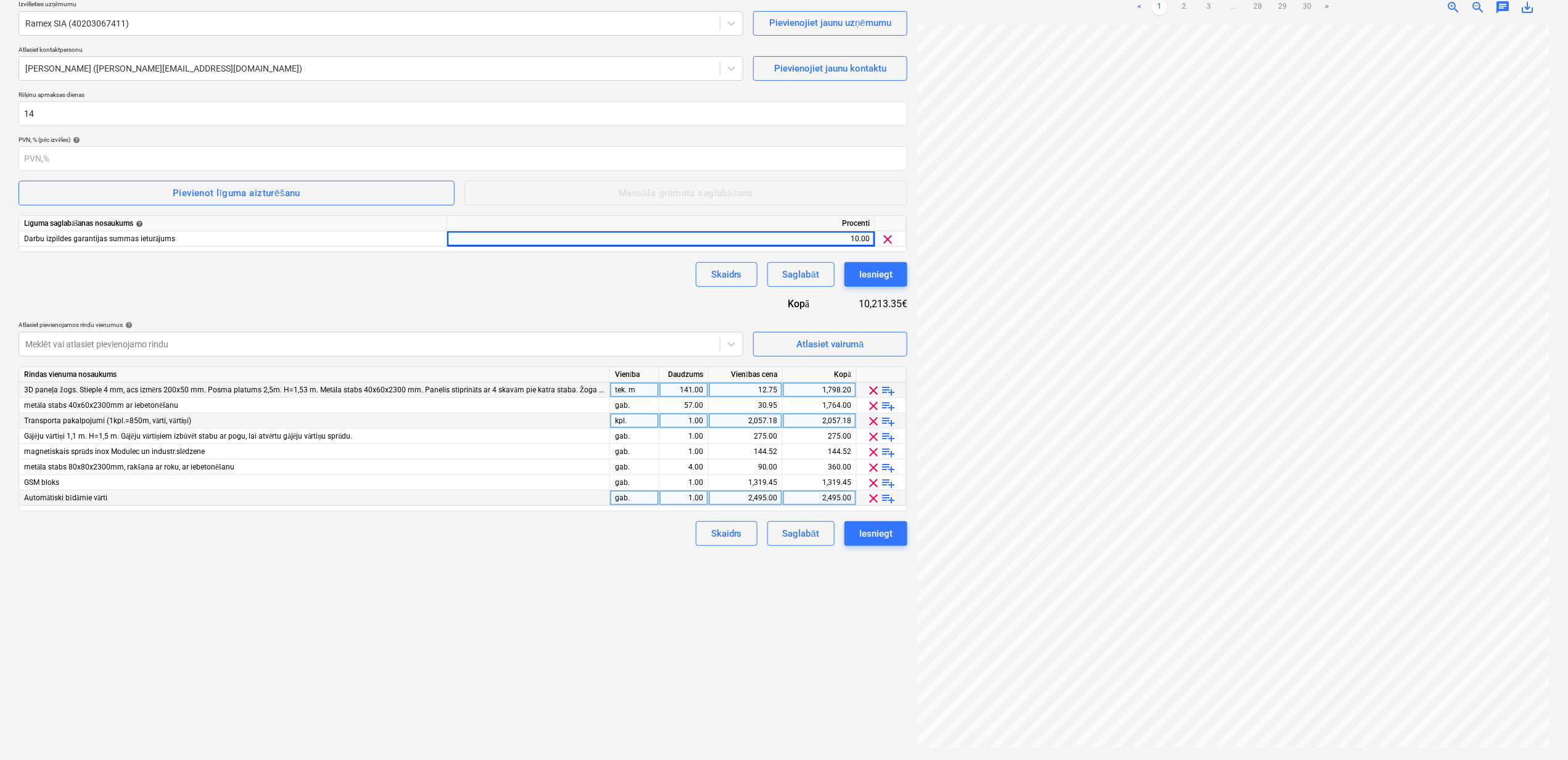
click at [513, 623] on div "Izveidot jaunu dokumentu Līguma nosaukums help 2601978_026_Ramex_SIA_20250723_L…" at bounding box center [462, 335] width 899 height 839
click at [871, 531] on div "Iesniegt" at bounding box center [876, 534] width 33 height 16
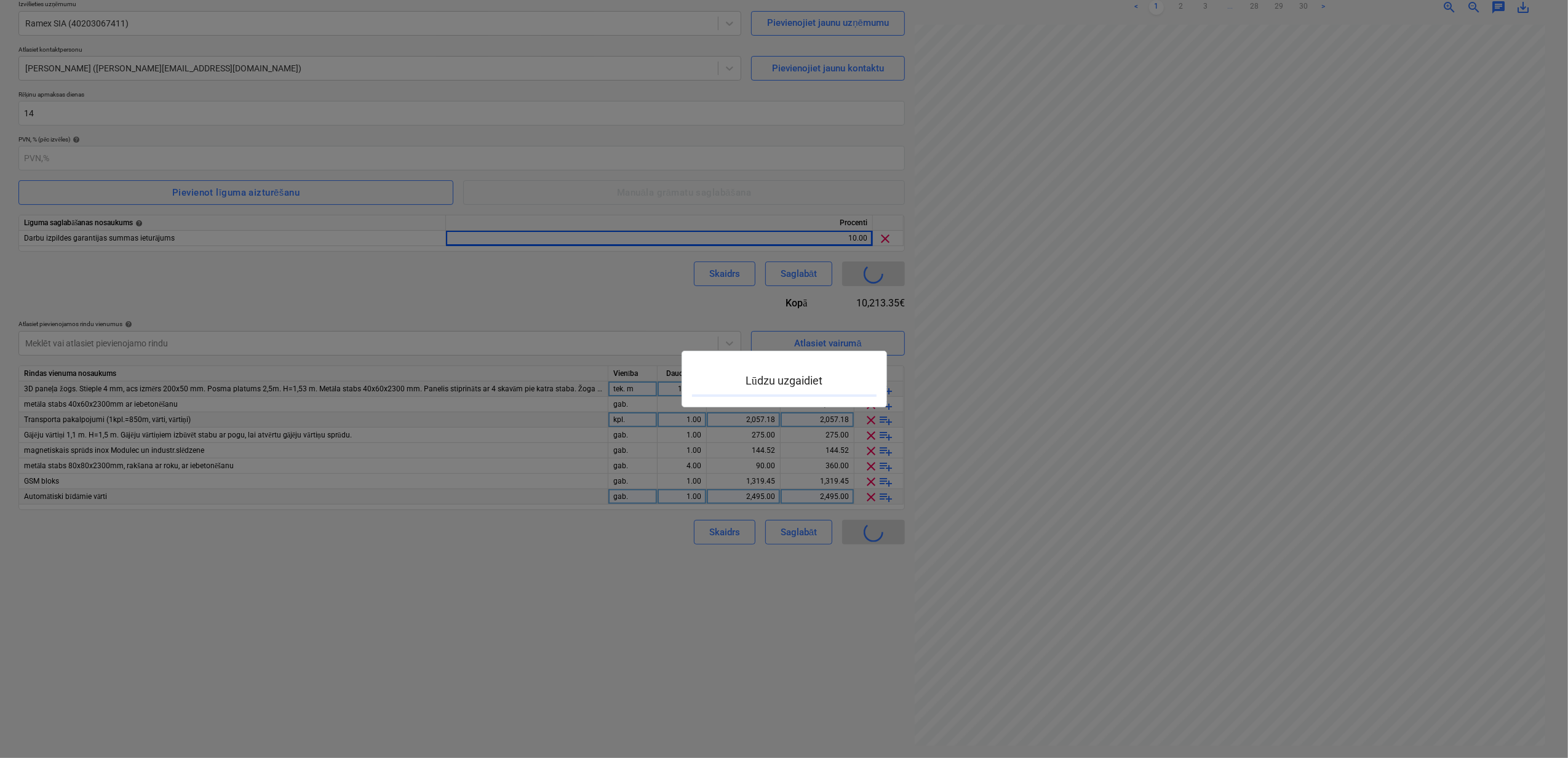
type input "PRJ2002826-SO-057"
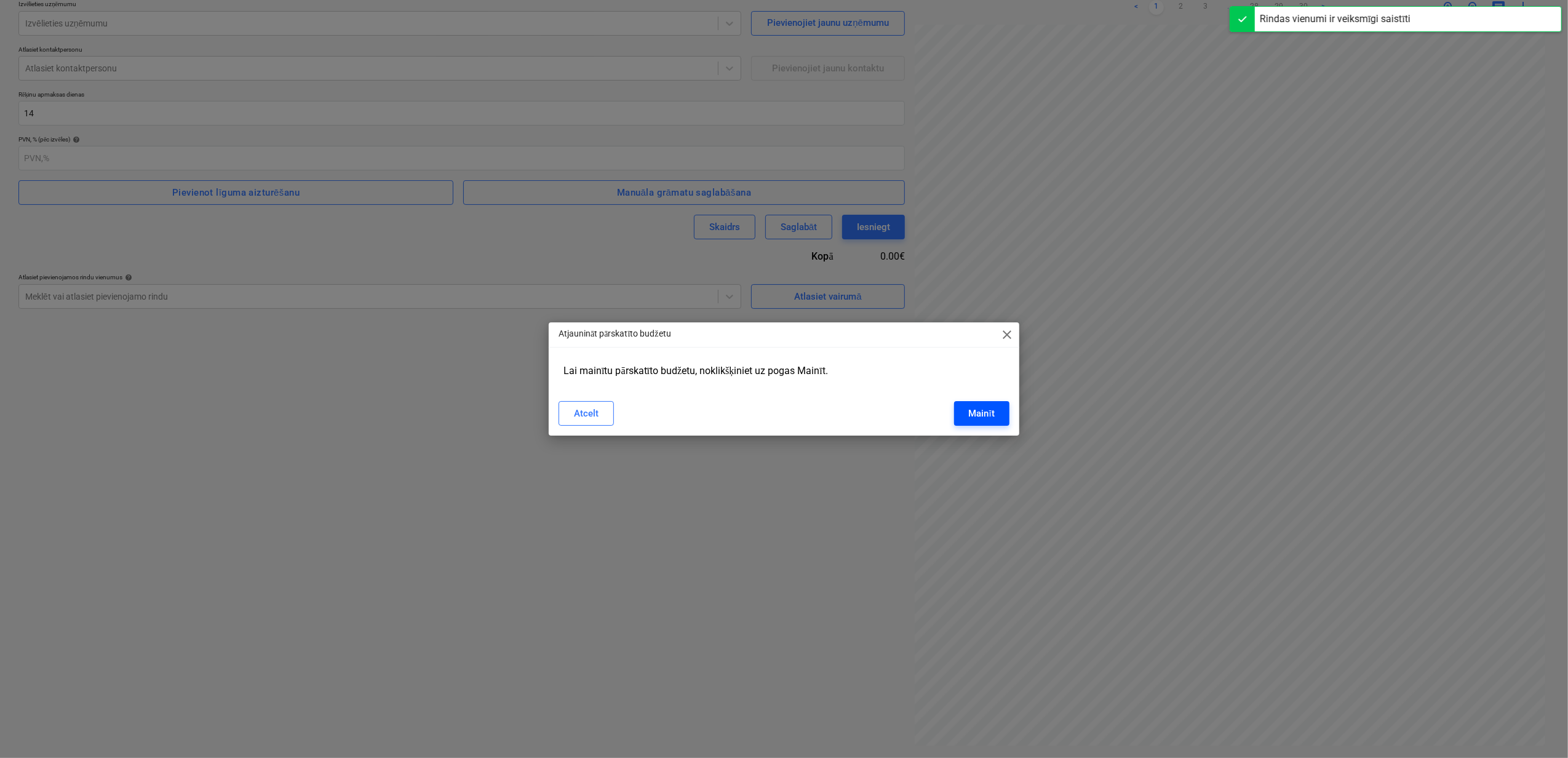
click at [960, 409] on button "Mainīt" at bounding box center [982, 414] width 55 height 25
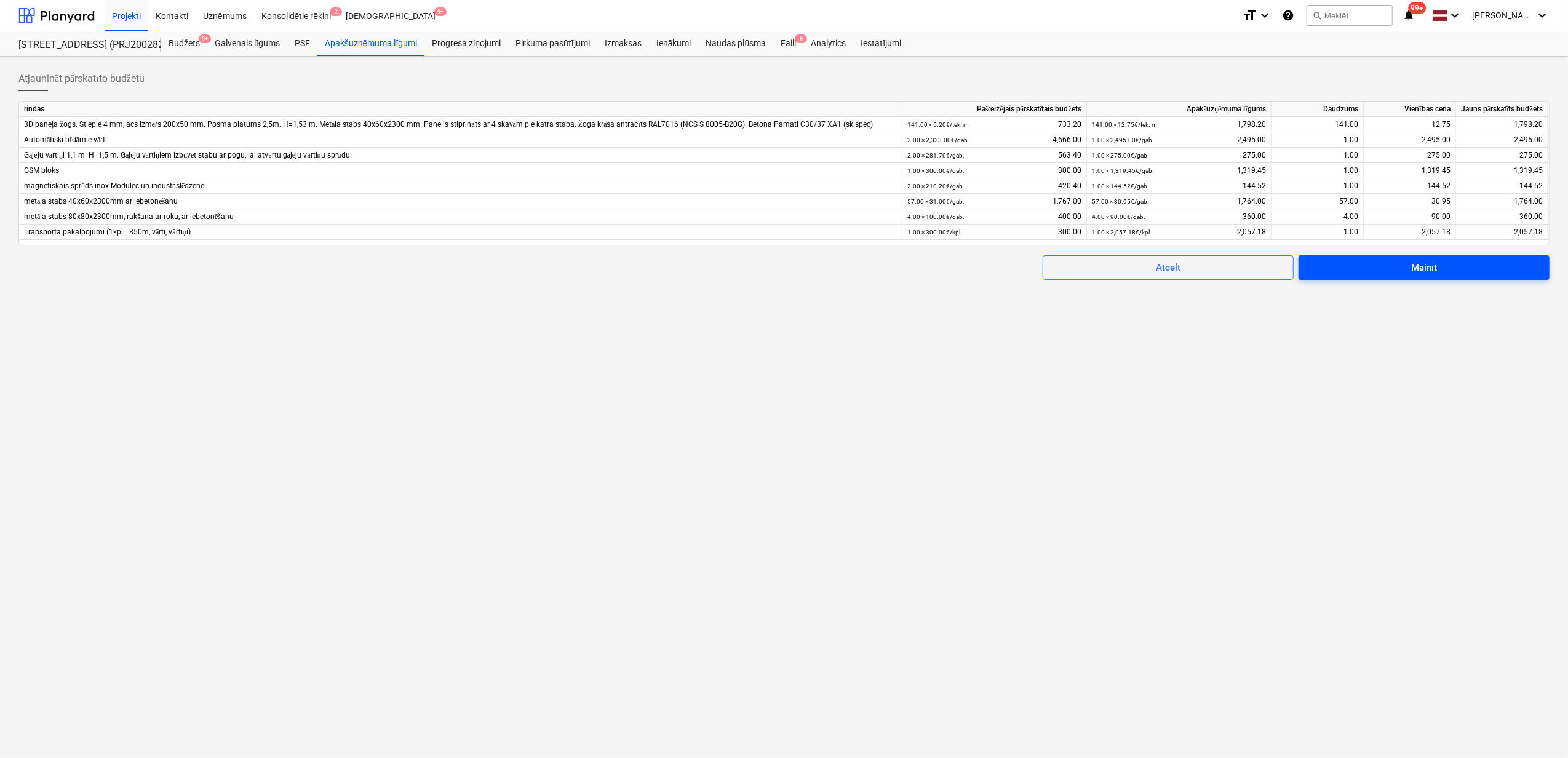
click at [1417, 270] on div "Mainīt" at bounding box center [1423, 268] width 25 height 16
